Goal: Find contact information

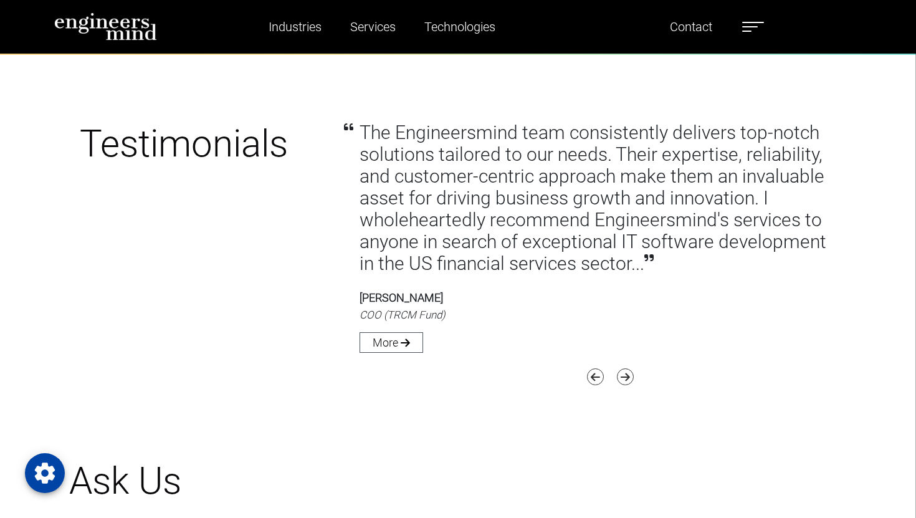
scroll to position [4432, 0]
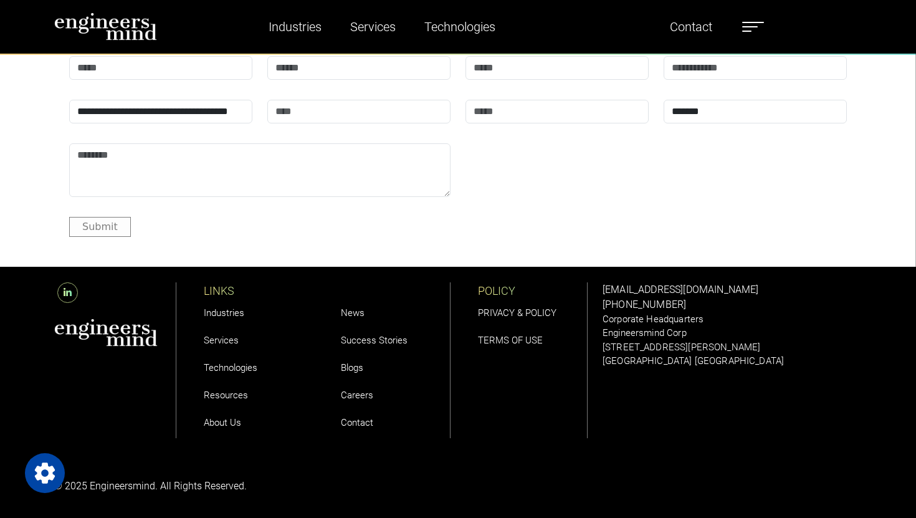
click at [350, 419] on link "Contact" at bounding box center [357, 422] width 32 height 11
click at [62, 287] on icon at bounding box center [67, 292] width 21 height 21
